Goal: Check status: Check status

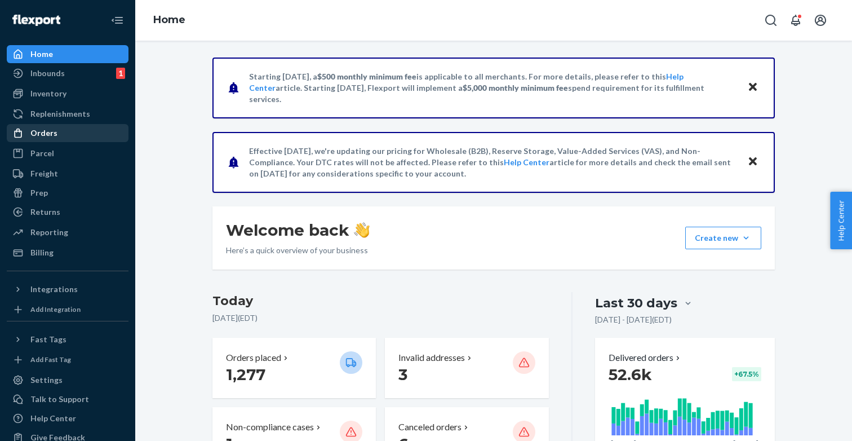
click at [48, 139] on div "Orders" at bounding box center [67, 133] width 119 height 16
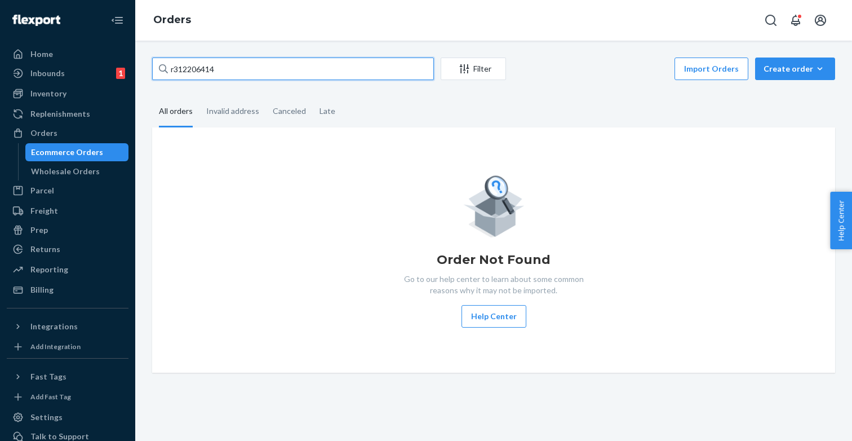
click at [282, 68] on input "r312206414" at bounding box center [293, 68] width 282 height 23
paste input "018561300"
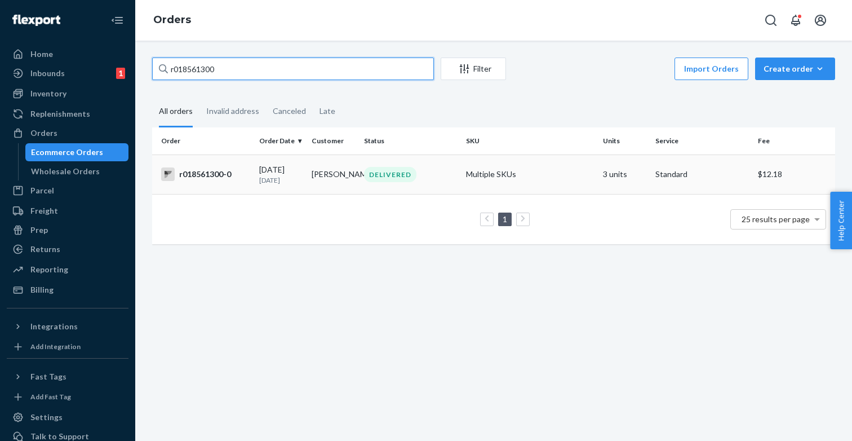
type input "r018561300"
click at [436, 173] on div "DELIVERED" at bounding box center [411, 174] width 98 height 15
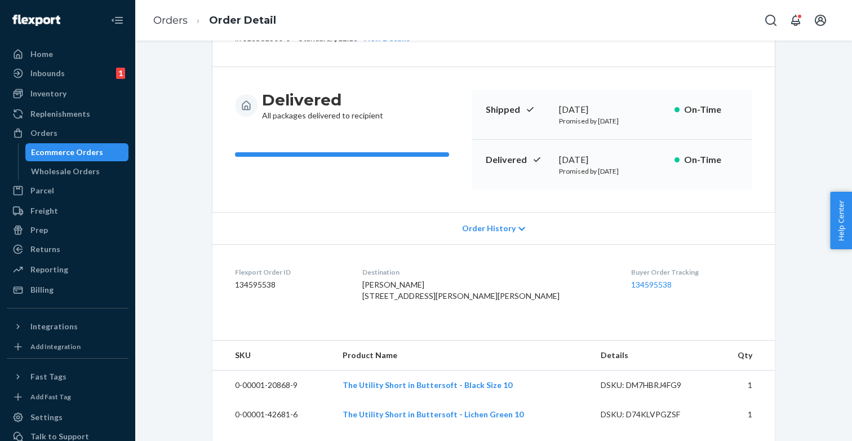
scroll to position [76, 0]
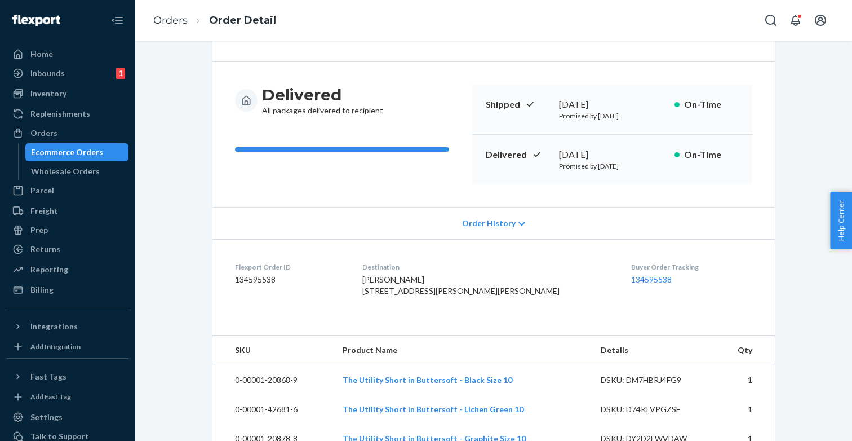
click at [248, 274] on dd "134595538" at bounding box center [289, 279] width 109 height 11
copy dd "134595538"
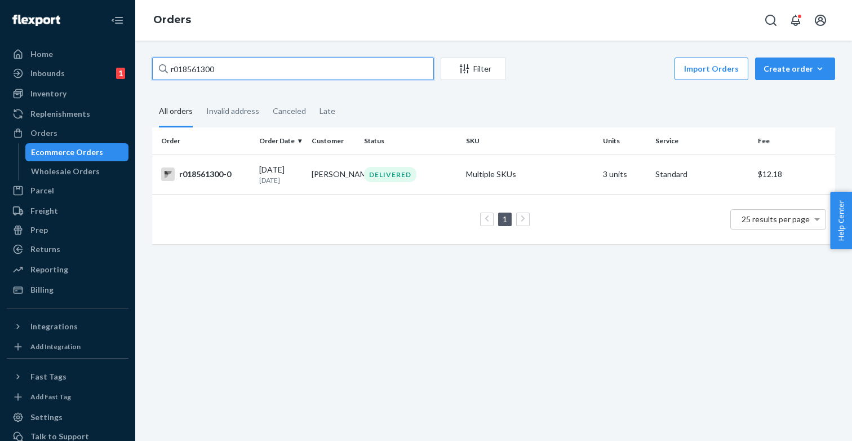
click at [268, 70] on input "r018561300" at bounding box center [293, 68] width 282 height 23
paste input "681330271"
type input "r681330271"
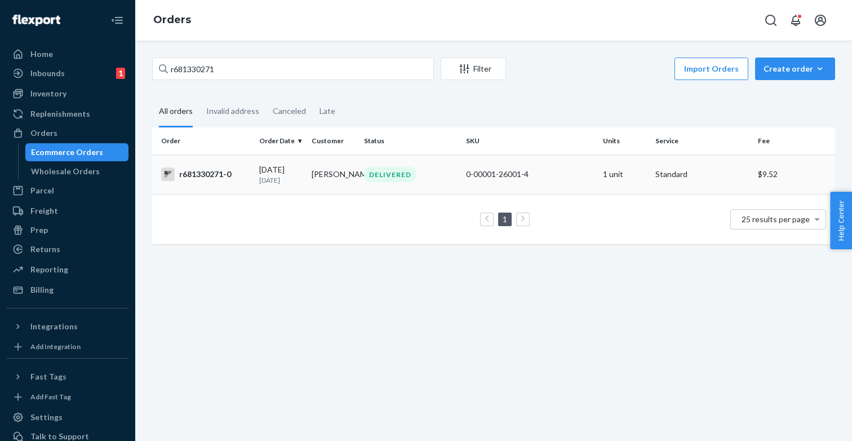
click at [221, 178] on div "r681330271-0" at bounding box center [205, 174] width 89 height 14
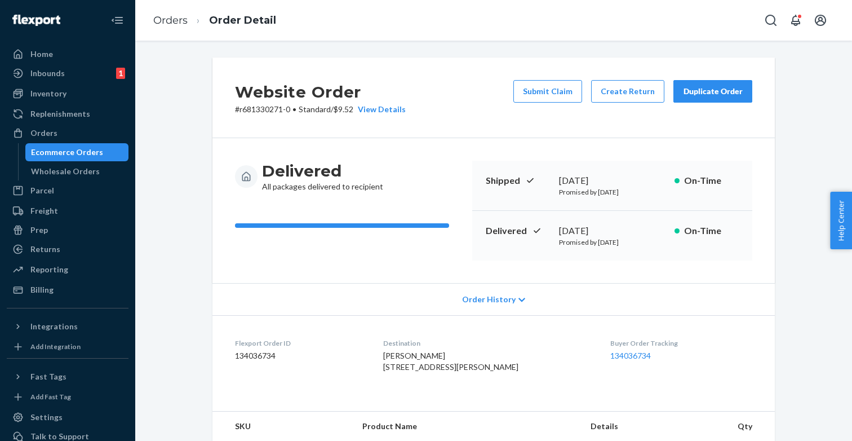
click at [259, 357] on dd "134036734" at bounding box center [300, 355] width 130 height 11
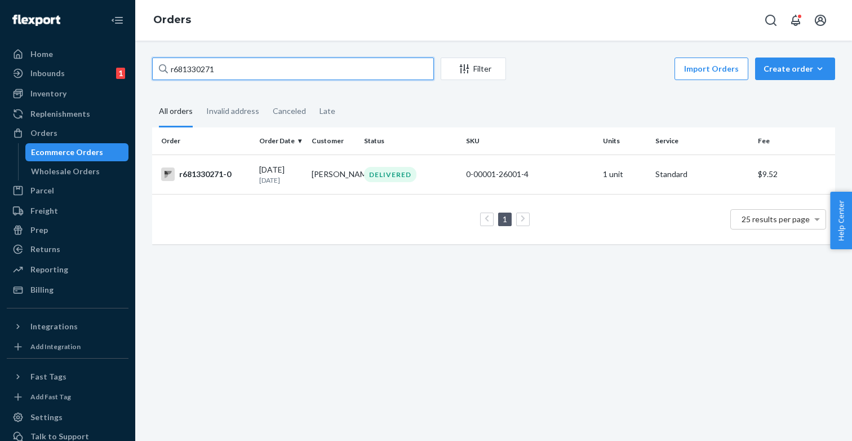
click at [259, 73] on input "r681330271" at bounding box center [293, 68] width 282 height 23
paste input "57425030"
type input "r657425030"
click at [236, 172] on div "r657425030-0" at bounding box center [205, 174] width 89 height 14
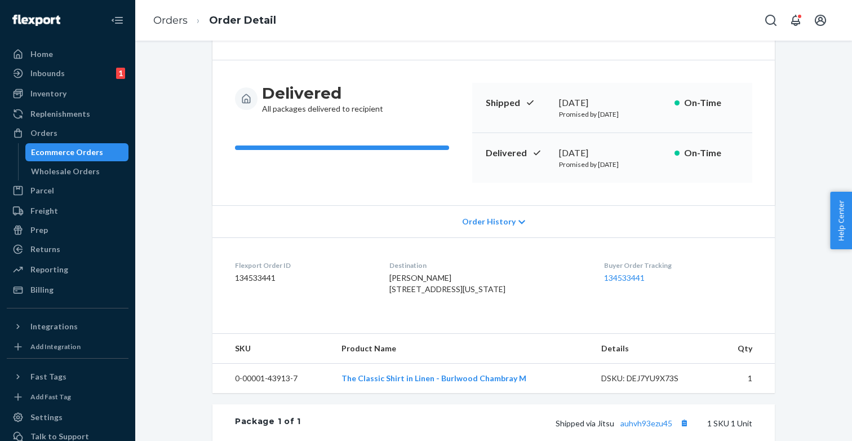
scroll to position [81, 0]
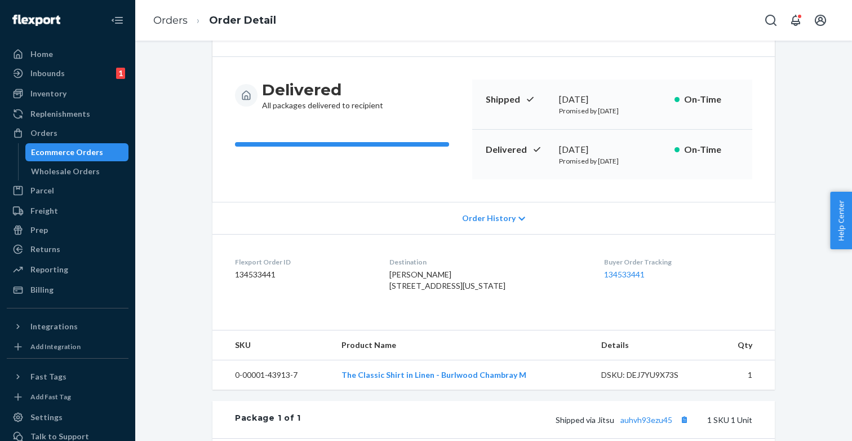
click at [259, 276] on dd "134533441" at bounding box center [303, 274] width 136 height 11
copy dd "134533441"
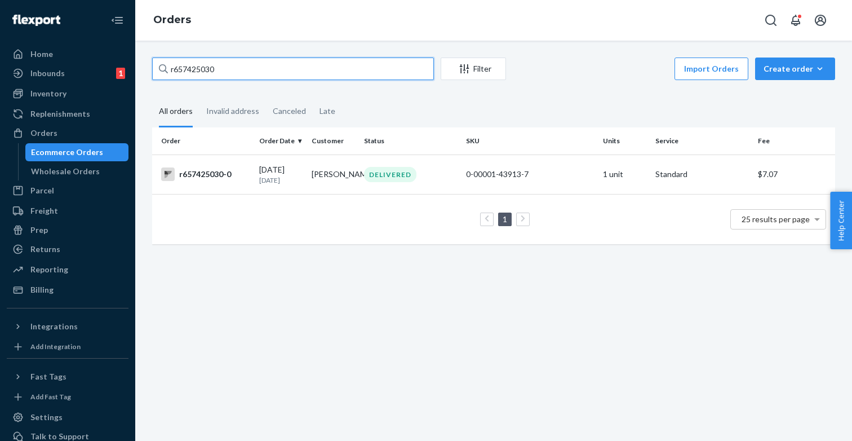
click at [279, 57] on input "r657425030" at bounding box center [293, 68] width 282 height 23
paste input "406818675"
type input "r406818675"
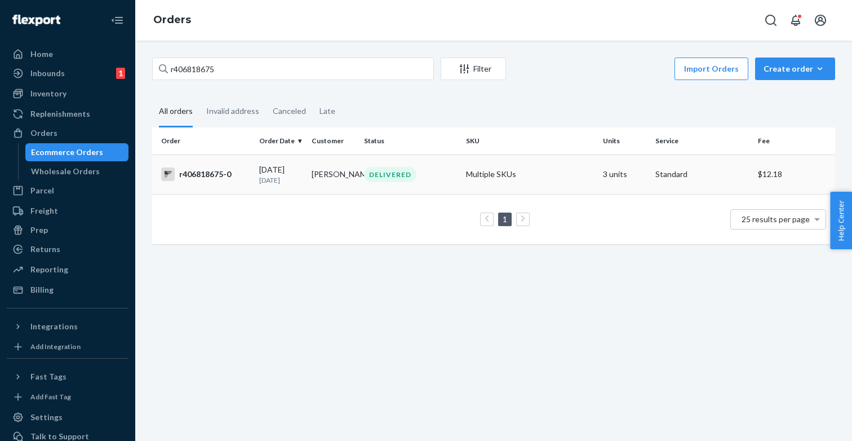
click at [228, 184] on td "r406818675-0" at bounding box center [203, 173] width 103 height 39
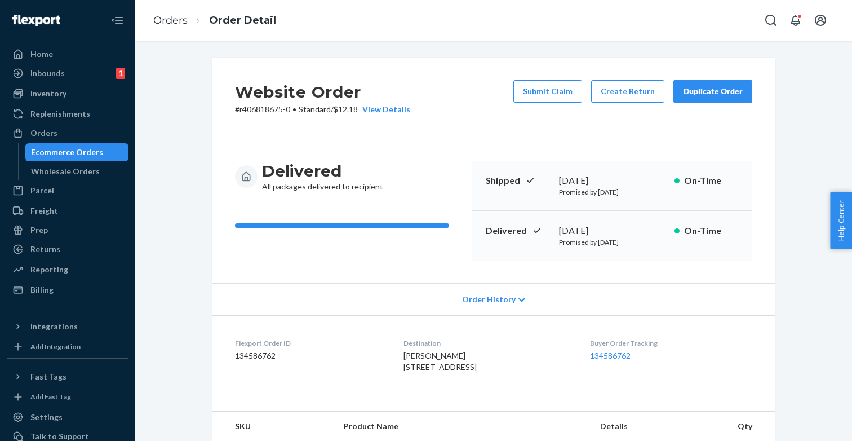
click at [269, 353] on dd "134586762" at bounding box center [310, 355] width 150 height 11
copy dd "134586762"
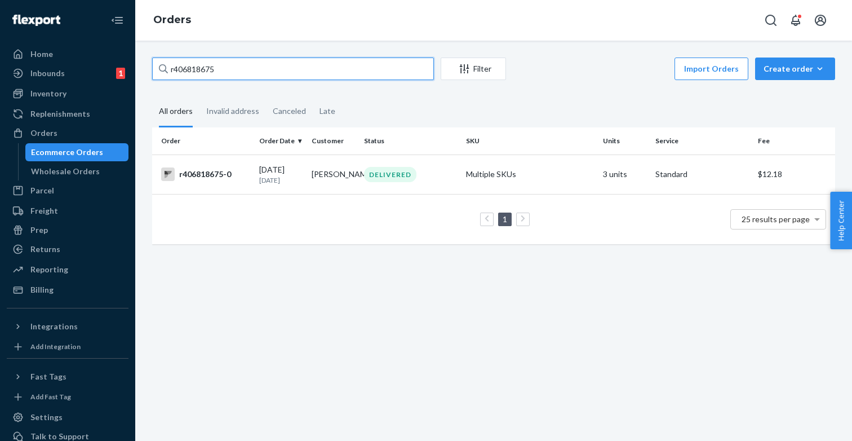
click at [267, 60] on input "r406818675" at bounding box center [293, 68] width 282 height 23
paste input "53766421"
type input "r453766421"
click at [238, 173] on div "r453766421-0" at bounding box center [205, 174] width 89 height 14
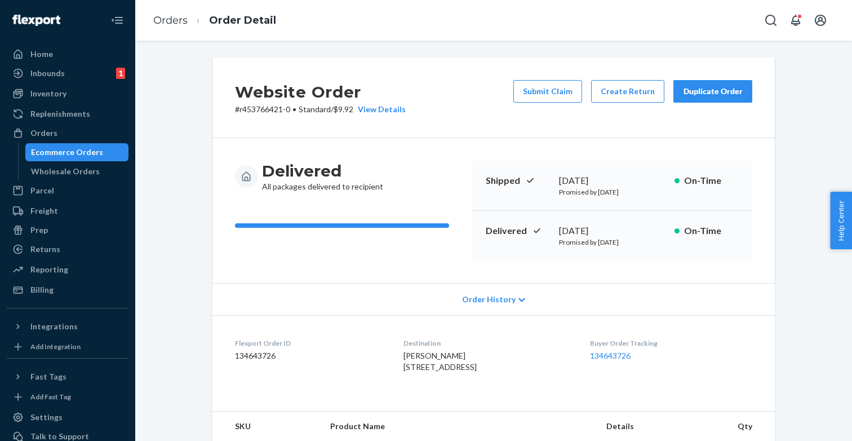
click at [260, 357] on dd "134643726" at bounding box center [310, 355] width 150 height 11
copy dd "134643726"
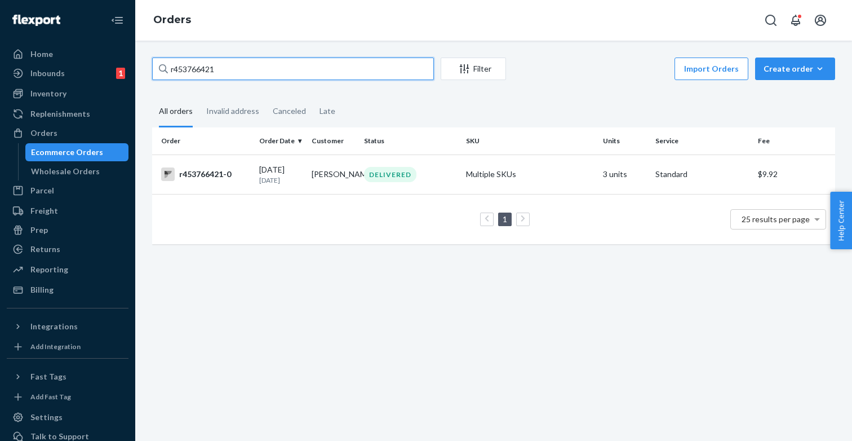
click at [268, 73] on input "r453766421" at bounding box center [293, 68] width 282 height 23
paste input "08358362"
type input "r408358362"
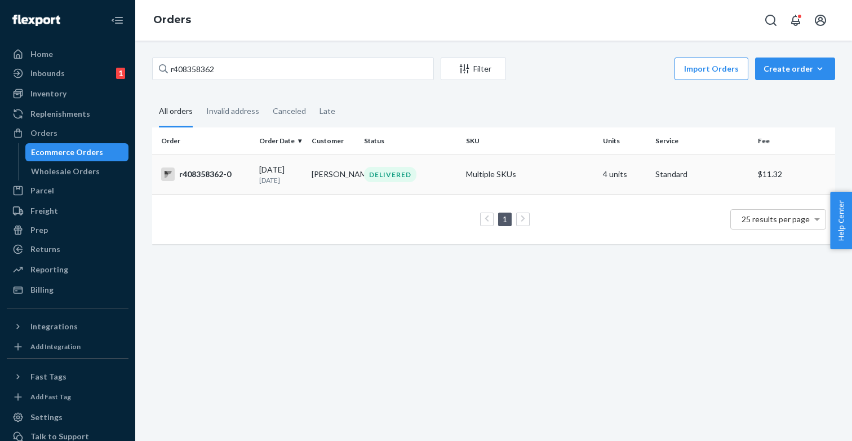
click at [247, 181] on div "r408358362-0" at bounding box center [205, 174] width 89 height 14
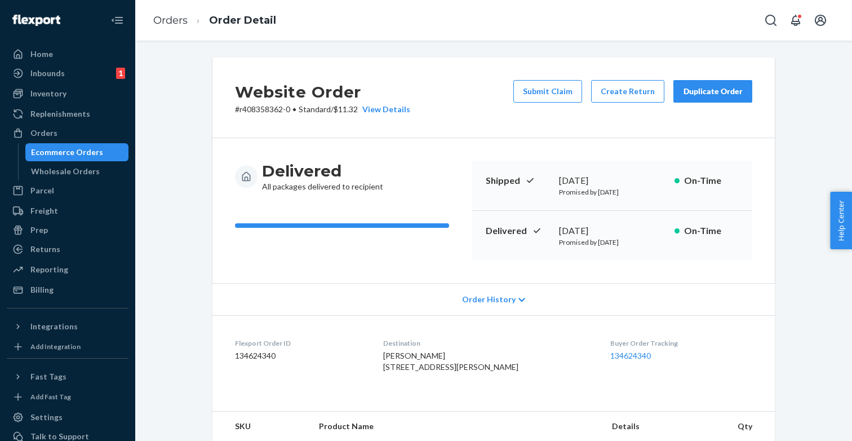
click at [252, 352] on dd "134624340" at bounding box center [300, 355] width 130 height 11
copy dd "134624340"
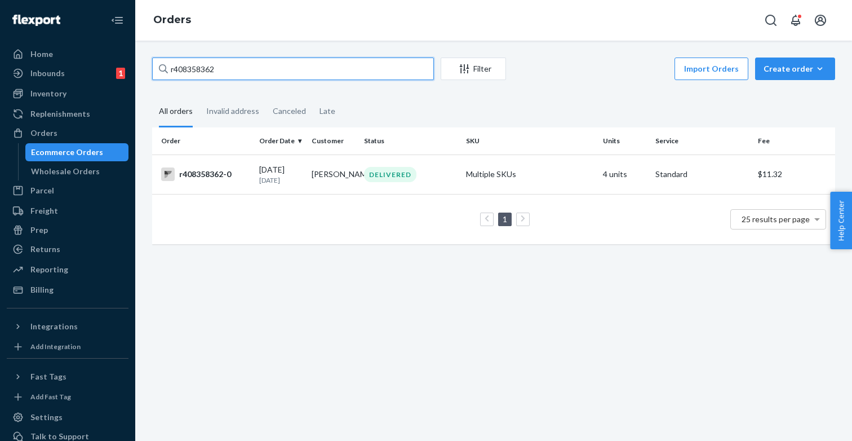
click at [241, 73] on input "r408358362" at bounding box center [293, 68] width 282 height 23
paste input "681330271"
type input "r681330271"
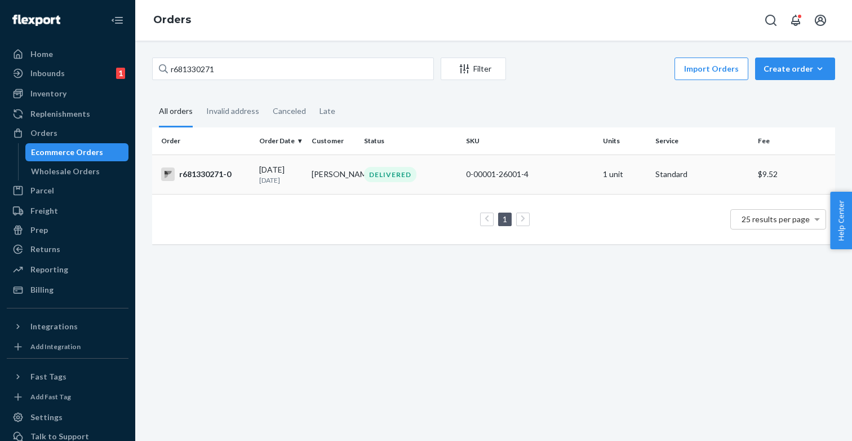
click at [247, 181] on td "r681330271-0" at bounding box center [203, 173] width 103 height 39
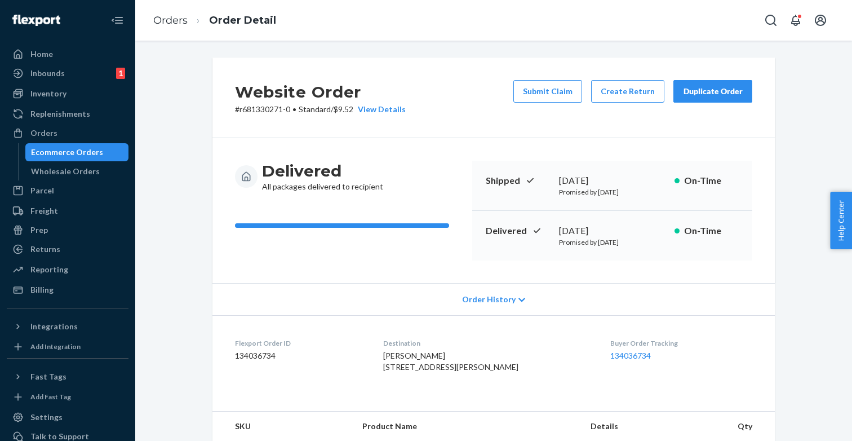
click at [239, 355] on dd "134036734" at bounding box center [300, 355] width 130 height 11
copy dd "134036734"
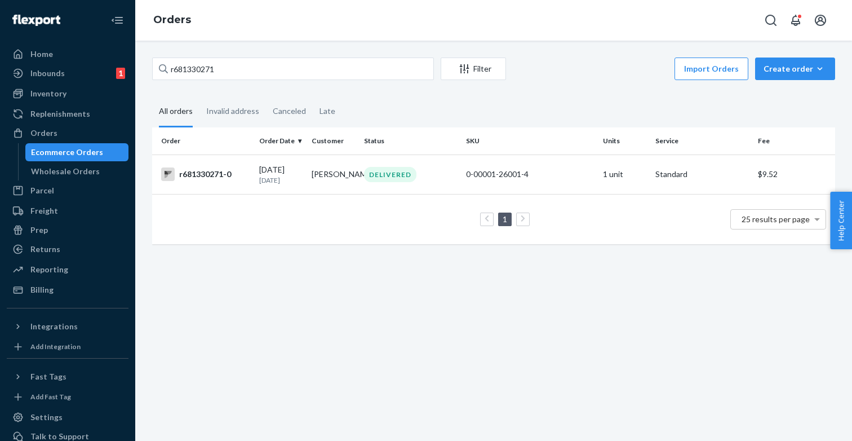
click at [718, 25] on div "Orders" at bounding box center [493, 20] width 717 height 41
